Goal: Information Seeking & Learning: Learn about a topic

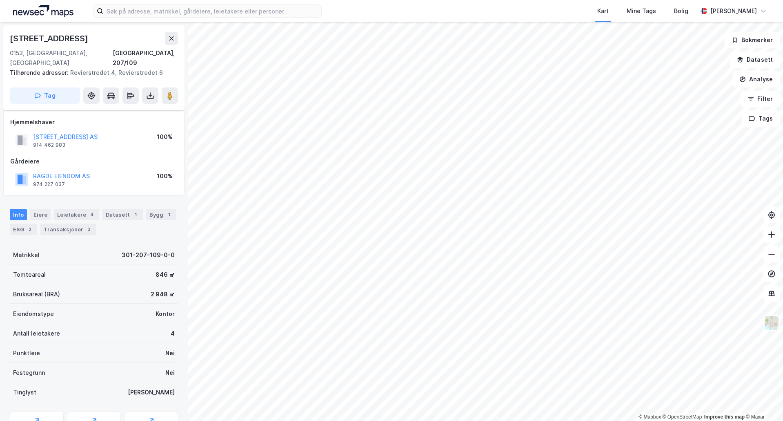
scroll to position [34, 0]
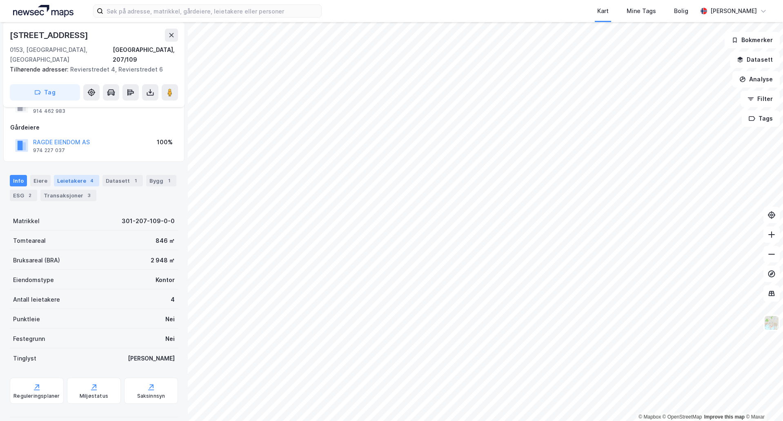
click at [80, 175] on div "Leietakere 4" at bounding box center [76, 180] width 45 height 11
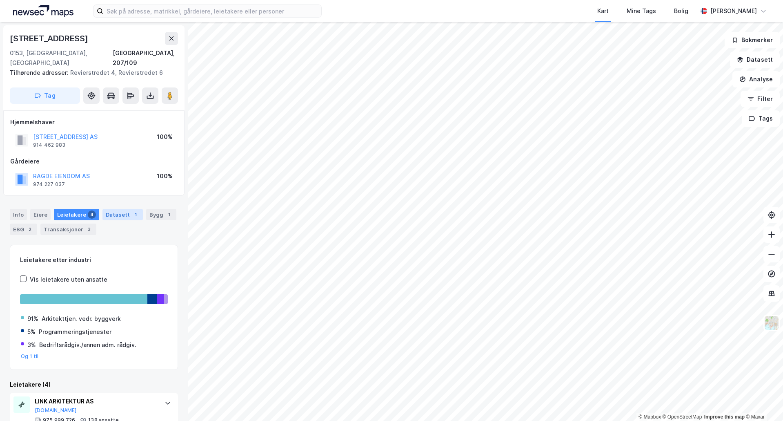
click at [124, 209] on div "Datasett 1" at bounding box center [122, 214] width 40 height 11
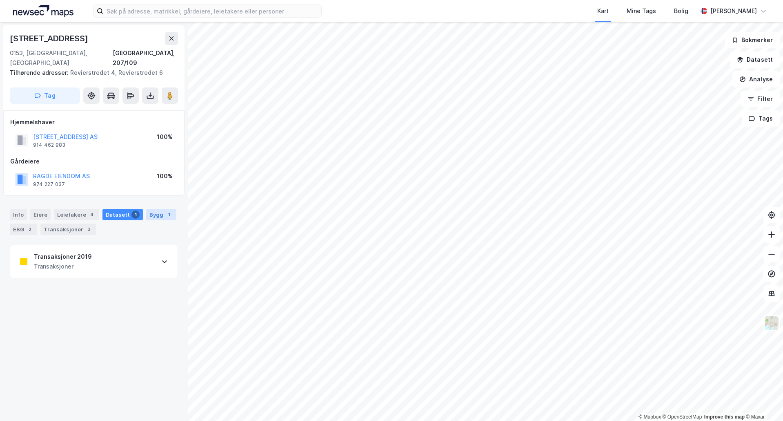
click at [149, 209] on div "Bygg 1" at bounding box center [161, 214] width 30 height 11
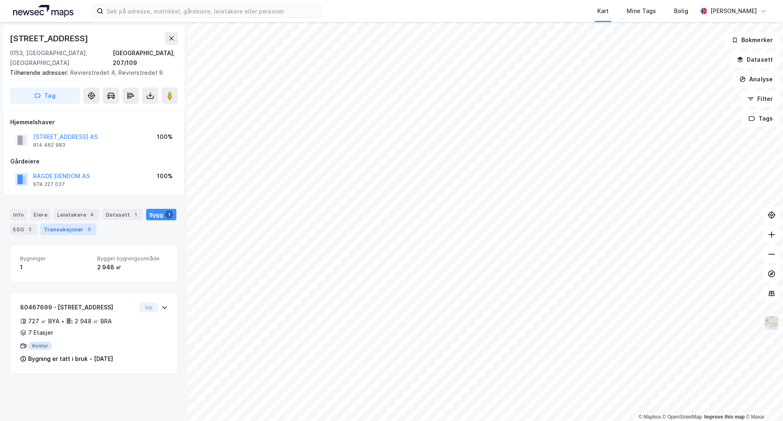
click at [76, 223] on div "Transaksjoner 3" at bounding box center [68, 228] width 56 height 11
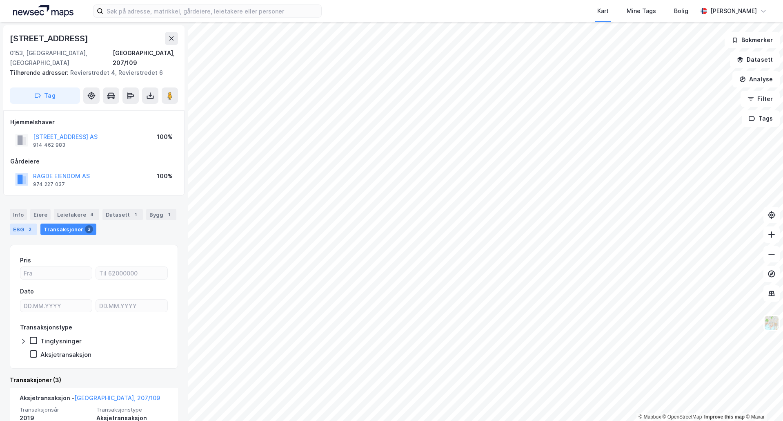
click at [31, 225] on div "2" at bounding box center [30, 229] width 8 height 8
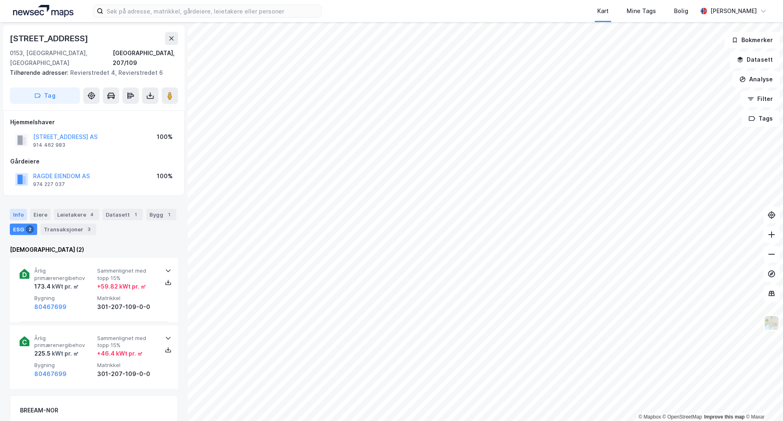
click at [22, 209] on div "Info" at bounding box center [18, 214] width 17 height 11
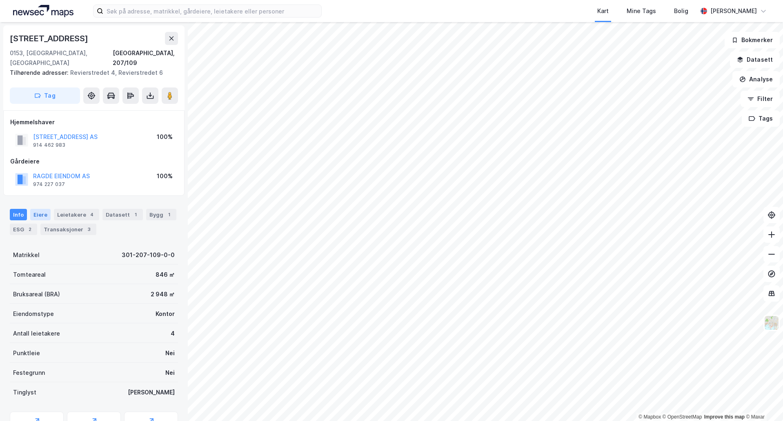
click at [47, 209] on div "Eiere" at bounding box center [40, 214] width 20 height 11
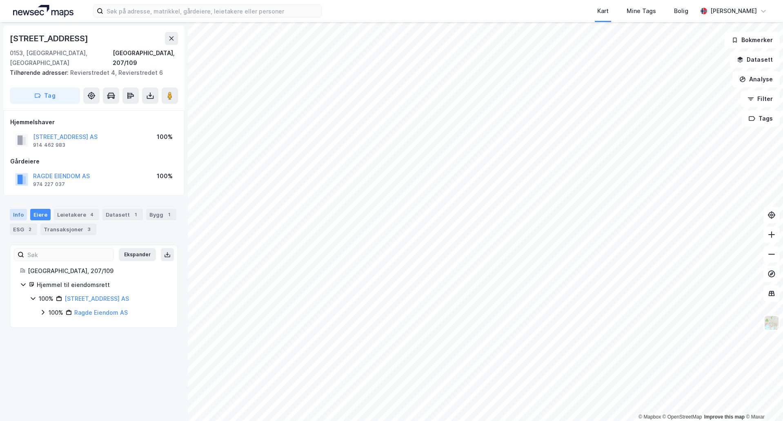
click at [15, 209] on div "Info" at bounding box center [18, 214] width 17 height 11
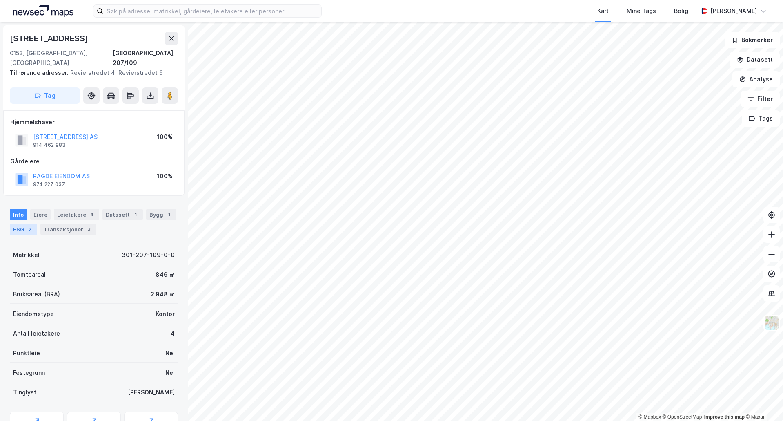
click at [24, 223] on div "ESG 2" at bounding box center [23, 228] width 27 height 11
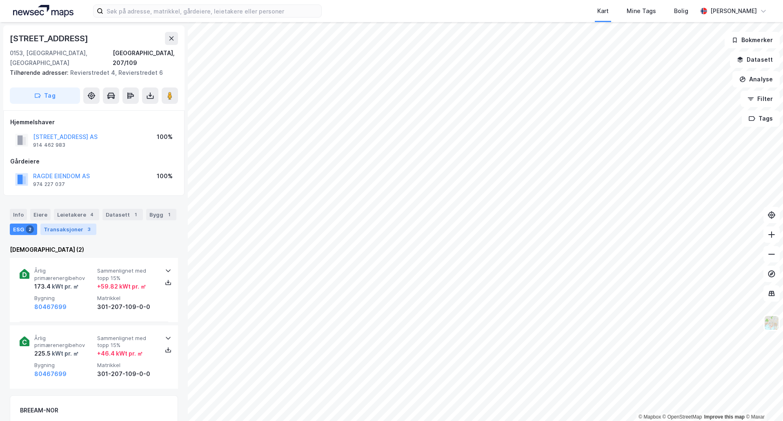
click at [60, 223] on div "Transaksjoner 3" at bounding box center [68, 228] width 56 height 11
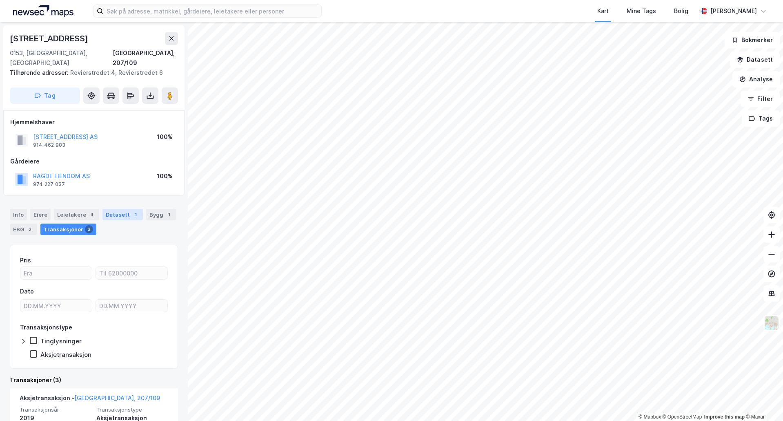
click at [121, 209] on div "Datasett 1" at bounding box center [122, 214] width 40 height 11
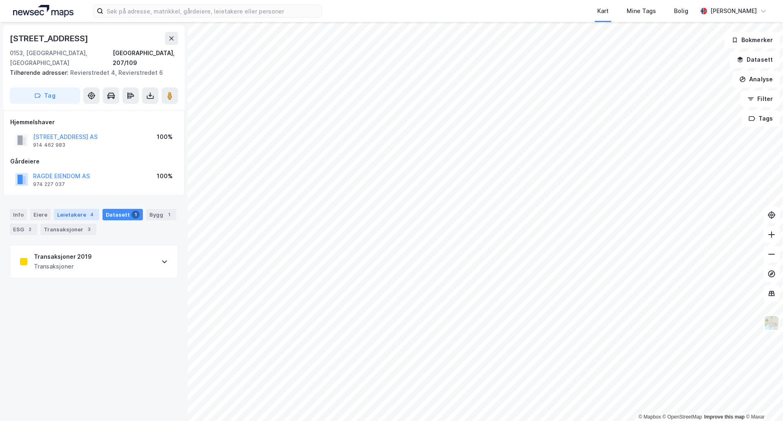
click at [72, 209] on div "Leietakere 4" at bounding box center [76, 214] width 45 height 11
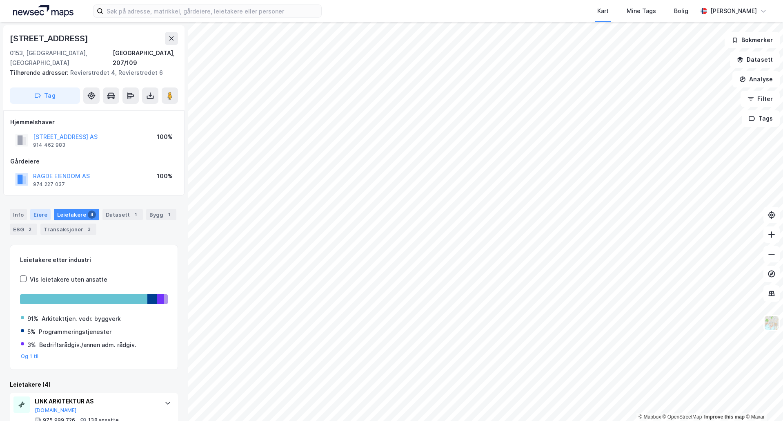
click at [42, 209] on div "Eiere" at bounding box center [40, 214] width 20 height 11
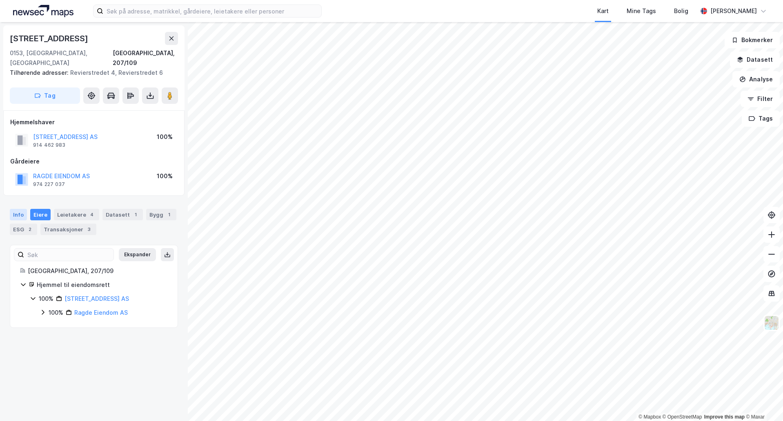
click at [20, 209] on div "Info" at bounding box center [18, 214] width 17 height 11
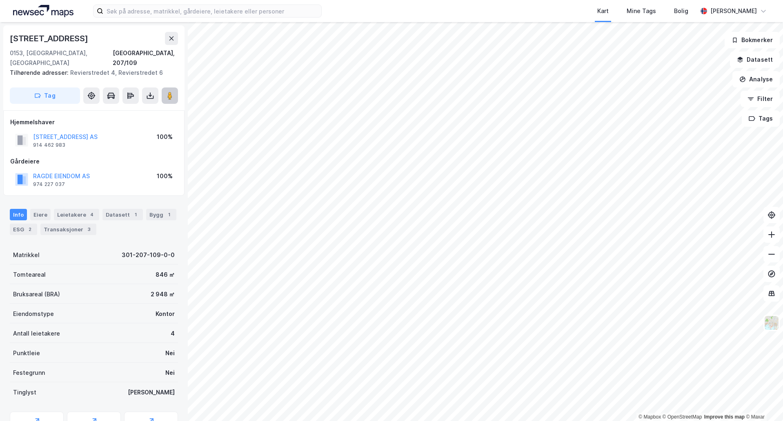
click at [171, 91] on image at bounding box center [169, 95] width 5 height 8
